Goal: Task Accomplishment & Management: Manage account settings

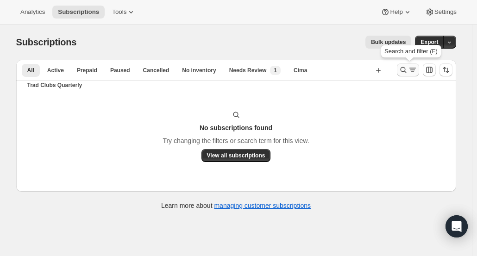
click at [405, 75] on button "Search and filter results" at bounding box center [408, 69] width 22 height 13
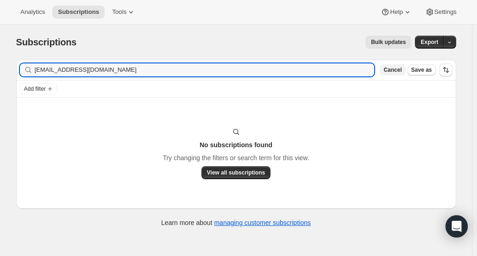
click at [401, 70] on span "Cancel" at bounding box center [392, 69] width 18 height 7
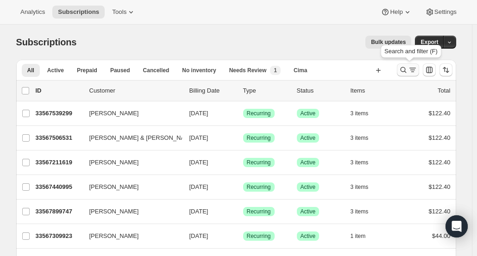
click at [403, 71] on icon "Search and filter results" at bounding box center [402, 69] width 9 height 9
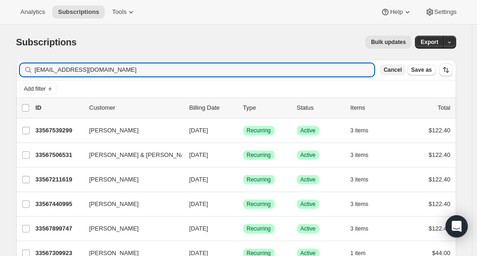
type input "[EMAIL_ADDRESS][DOMAIN_NAME]"
click at [401, 71] on span "Cancel" at bounding box center [392, 69] width 18 height 7
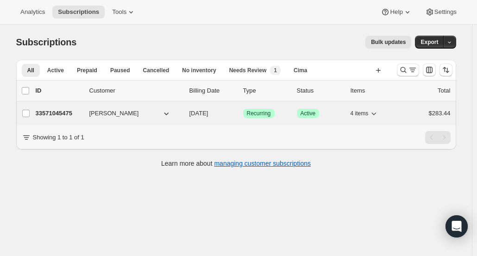
click at [55, 114] on p "33571045475" at bounding box center [59, 113] width 46 height 9
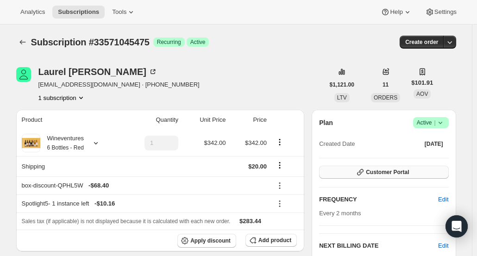
click at [390, 174] on span "Customer Portal" at bounding box center [387, 171] width 43 height 7
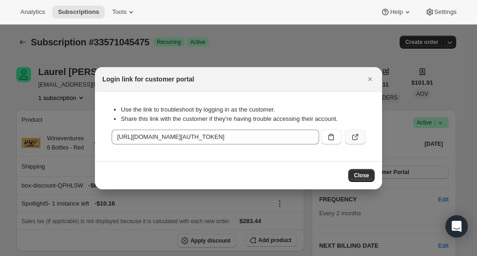
click at [360, 135] on button ":r30m:" at bounding box center [355, 137] width 20 height 15
click at [367, 80] on icon "Close" at bounding box center [369, 79] width 9 height 9
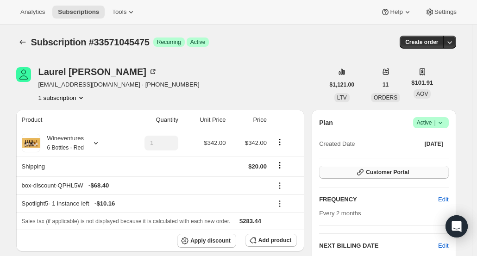
click at [409, 171] on span "Customer Portal" at bounding box center [387, 171] width 43 height 7
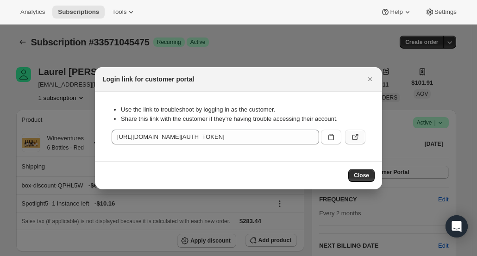
click at [358, 139] on icon ":r30m:" at bounding box center [354, 136] width 9 height 9
